Goal: Information Seeking & Learning: Learn about a topic

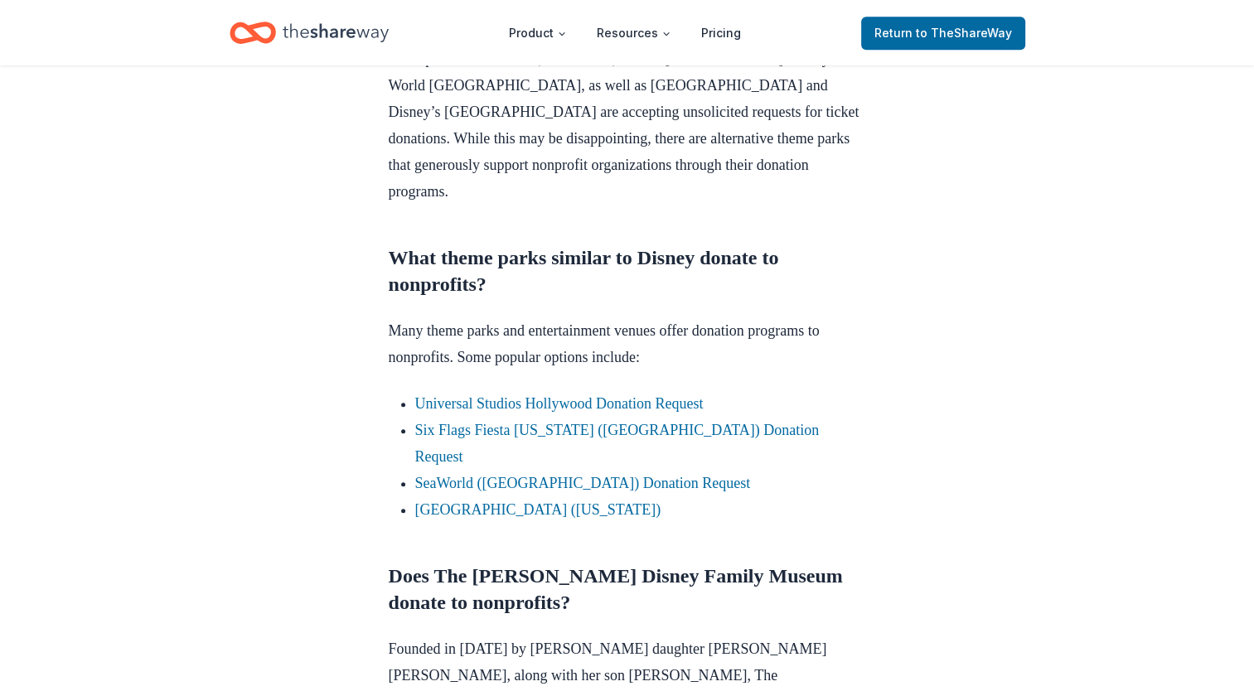
scroll to position [895, 0]
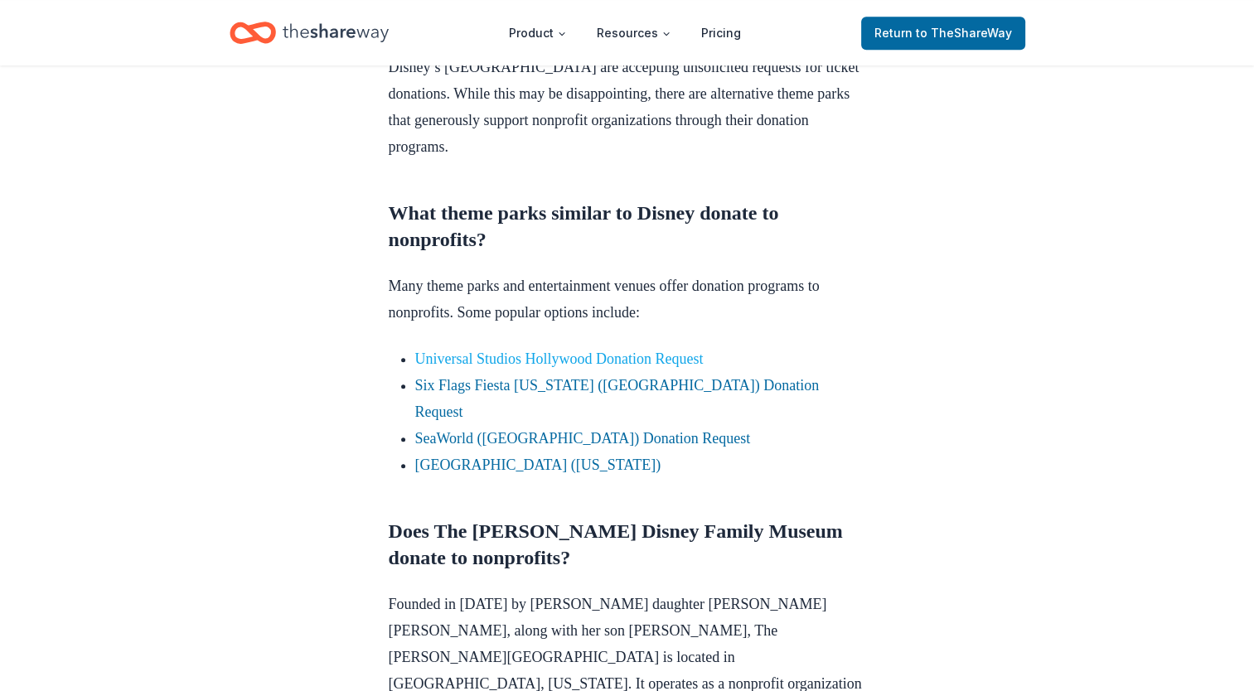
click at [595, 361] on link "Universal Studios Hollywood Donation Request" at bounding box center [559, 359] width 288 height 17
click at [589, 356] on link "Universal Studios Hollywood Donation Request" at bounding box center [559, 359] width 288 height 17
click at [465, 353] on link "Universal Studios Hollywood Donation Request" at bounding box center [559, 359] width 288 height 17
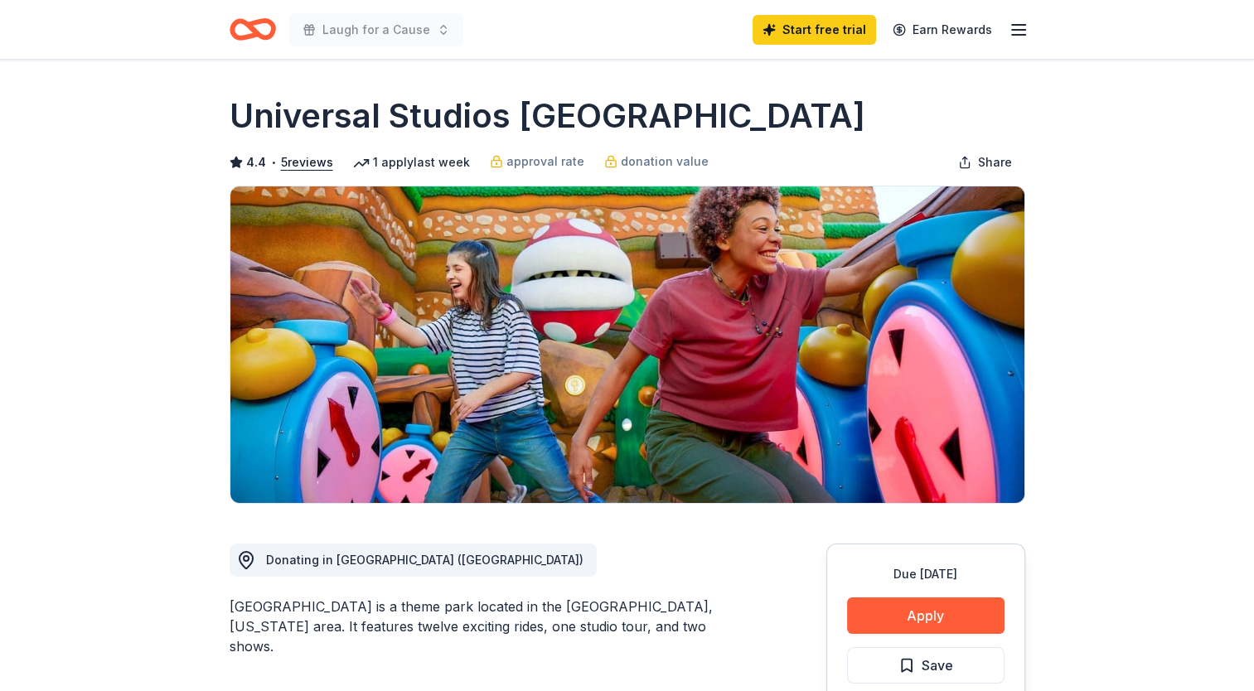
click at [249, 31] on icon "Home" at bounding box center [253, 29] width 46 height 39
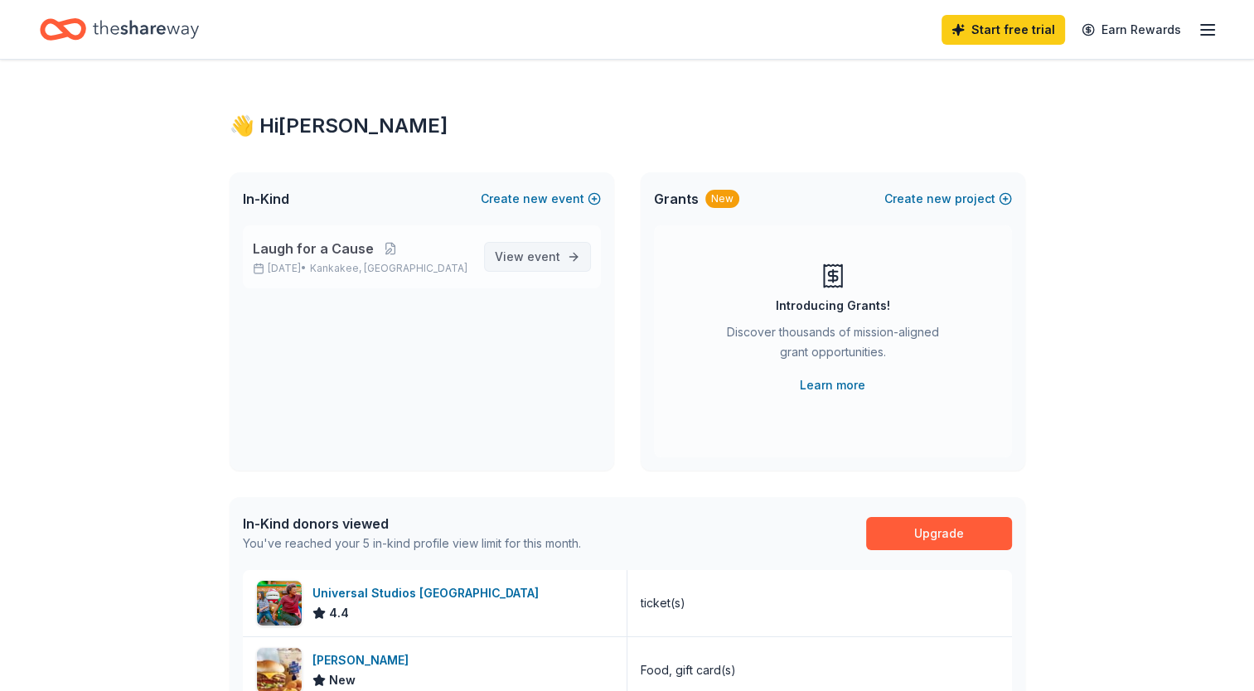
click at [569, 251] on link "View event" at bounding box center [537, 257] width 107 height 30
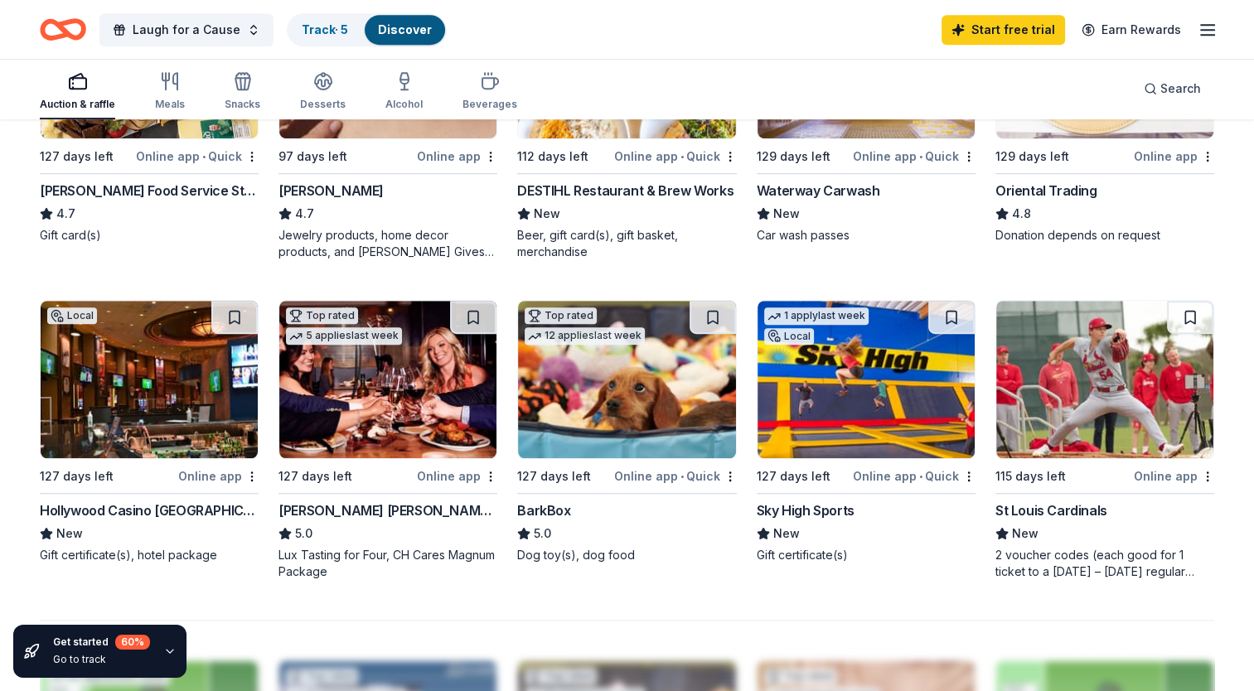
scroll to position [962, 0]
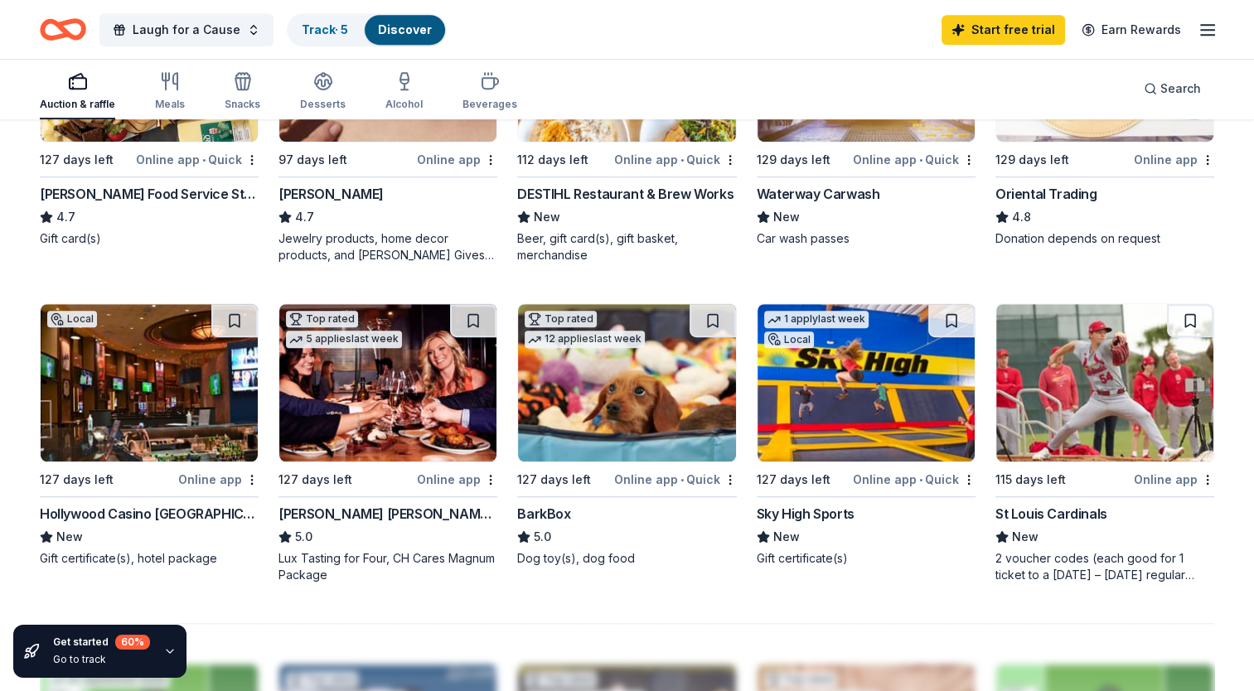
click at [569, 251] on div "Beer, gift card(s), gift basket, merchandise" at bounding box center [626, 246] width 219 height 33
